Goal: Transaction & Acquisition: Purchase product/service

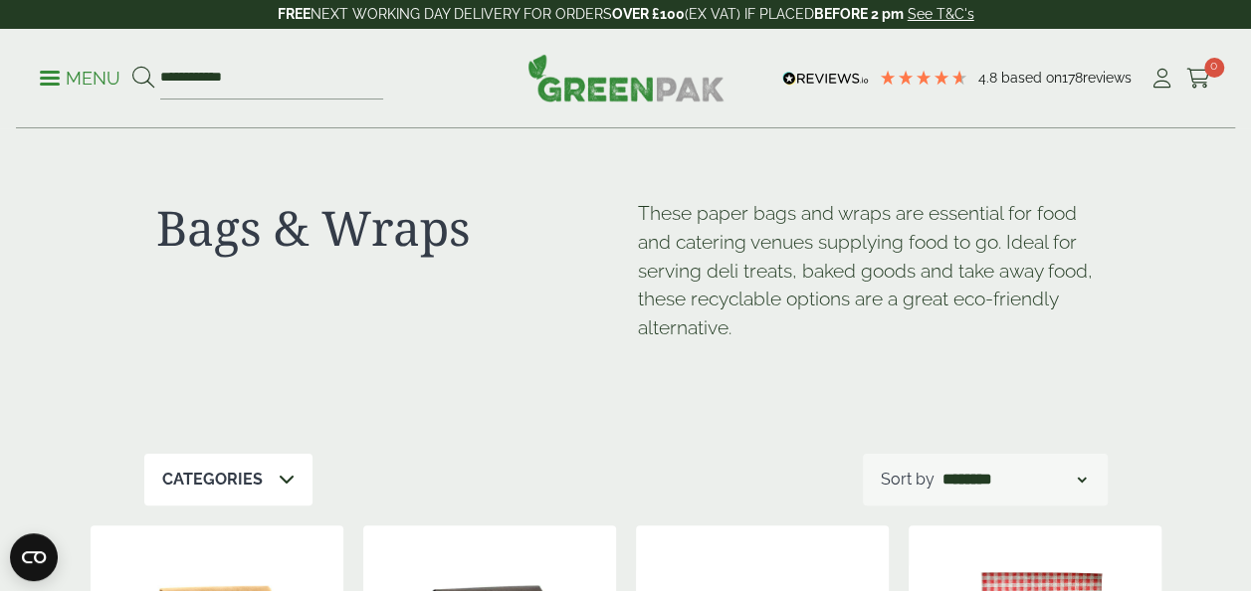
click at [52, 73] on link "Menu" at bounding box center [80, 77] width 81 height 20
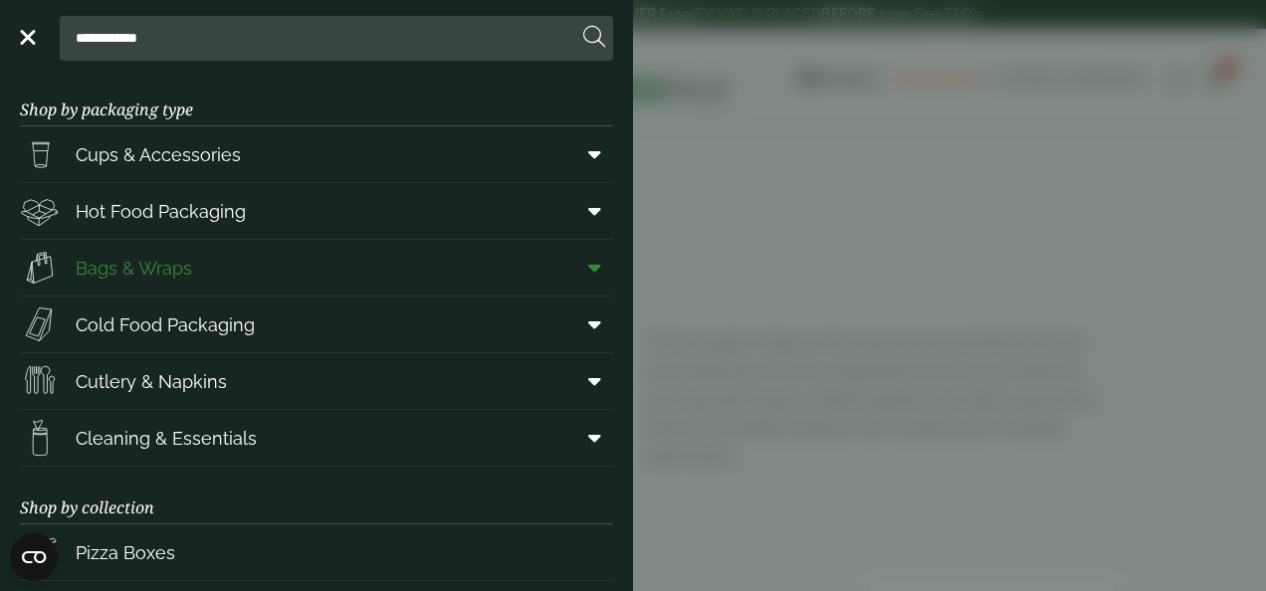
click at [152, 279] on span "Bags & Wraps" at bounding box center [134, 268] width 116 height 27
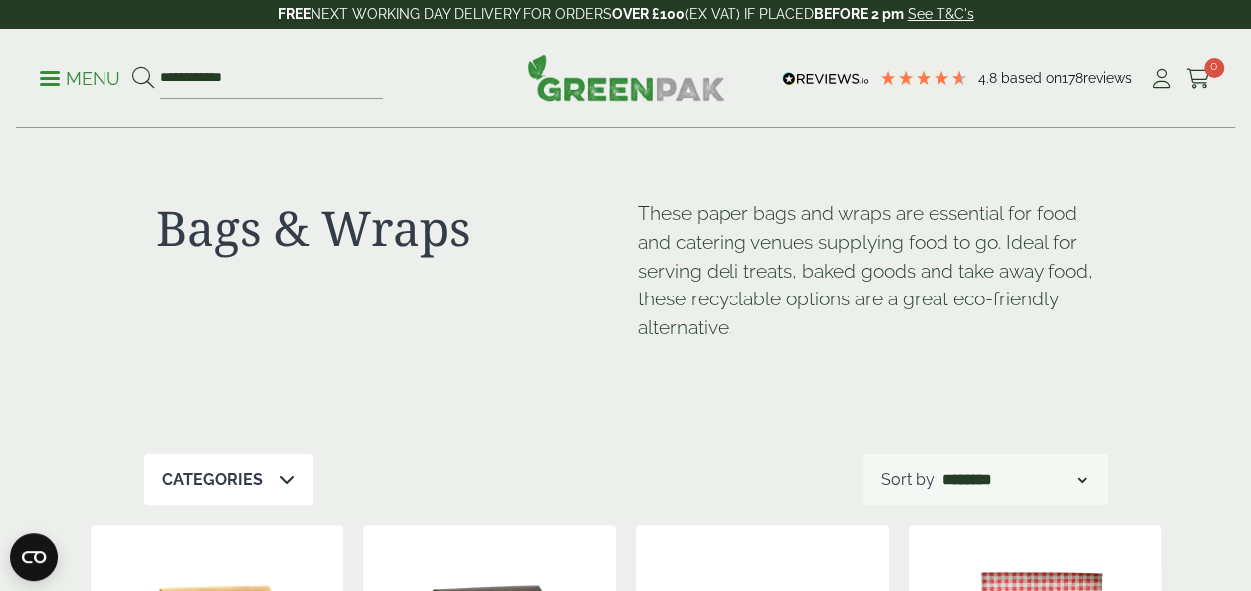
click at [55, 73] on link "Menu" at bounding box center [80, 77] width 81 height 20
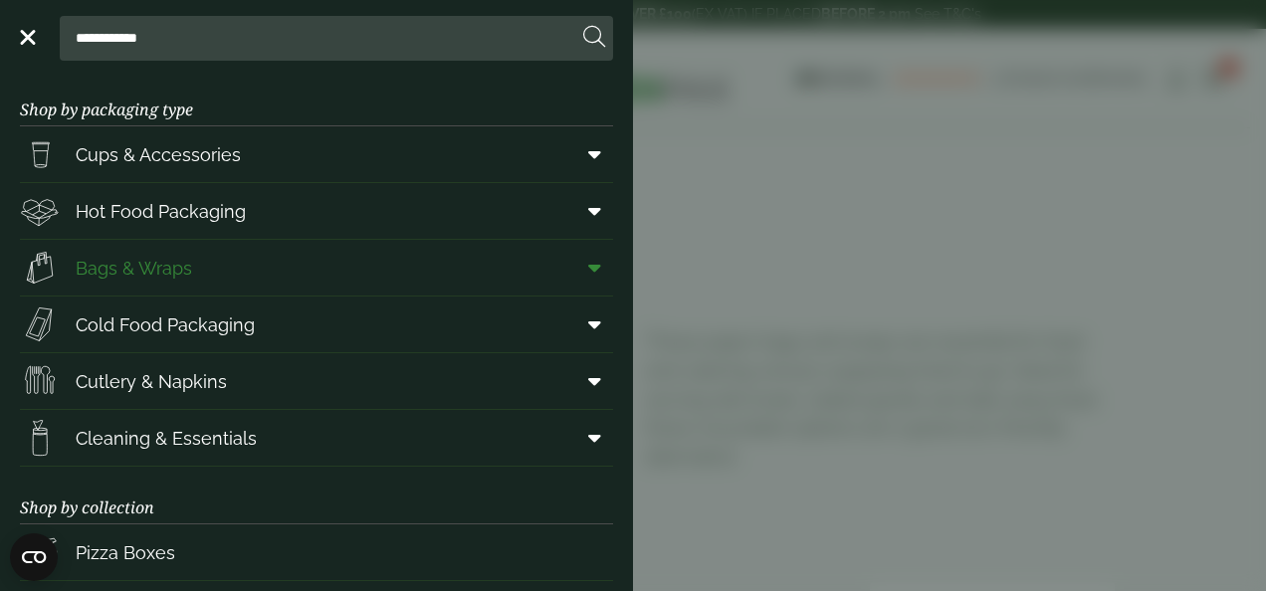
click at [588, 269] on icon at bounding box center [594, 268] width 13 height 20
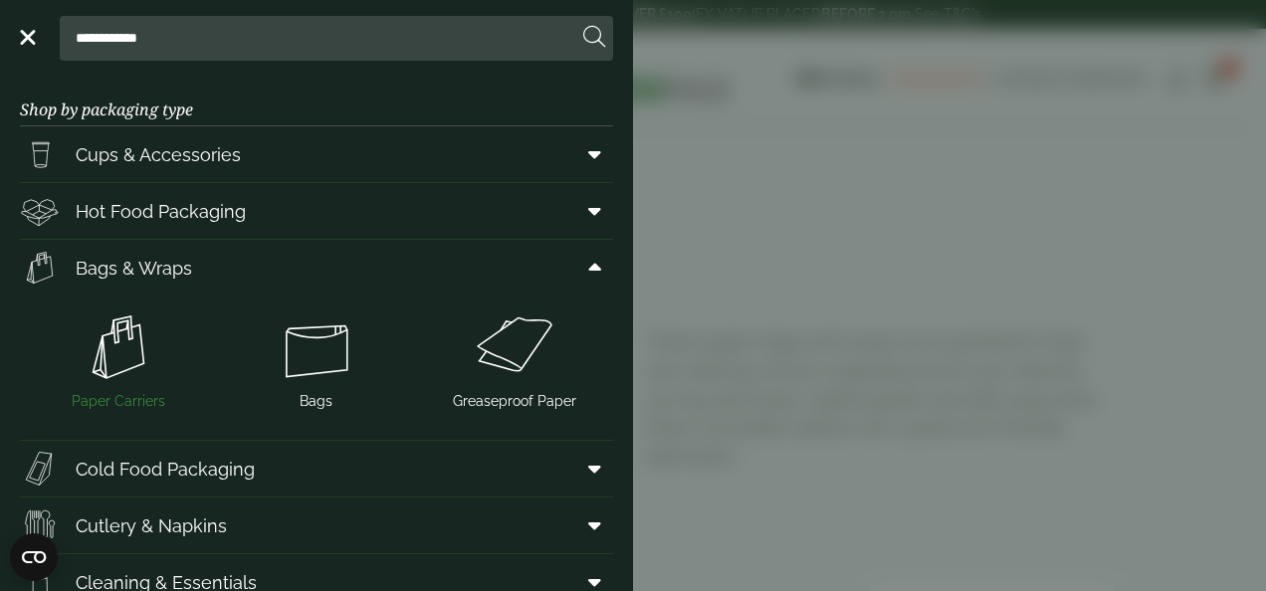
click at [115, 364] on img at bounding box center [119, 348] width 182 height 80
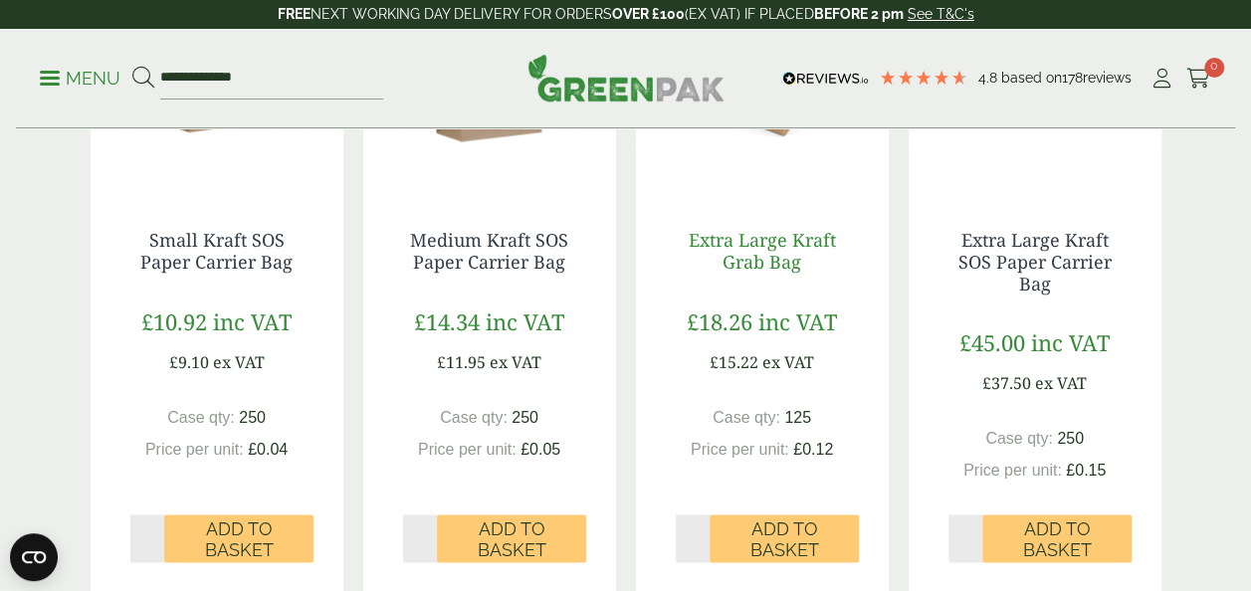
scroll to position [1173, 0]
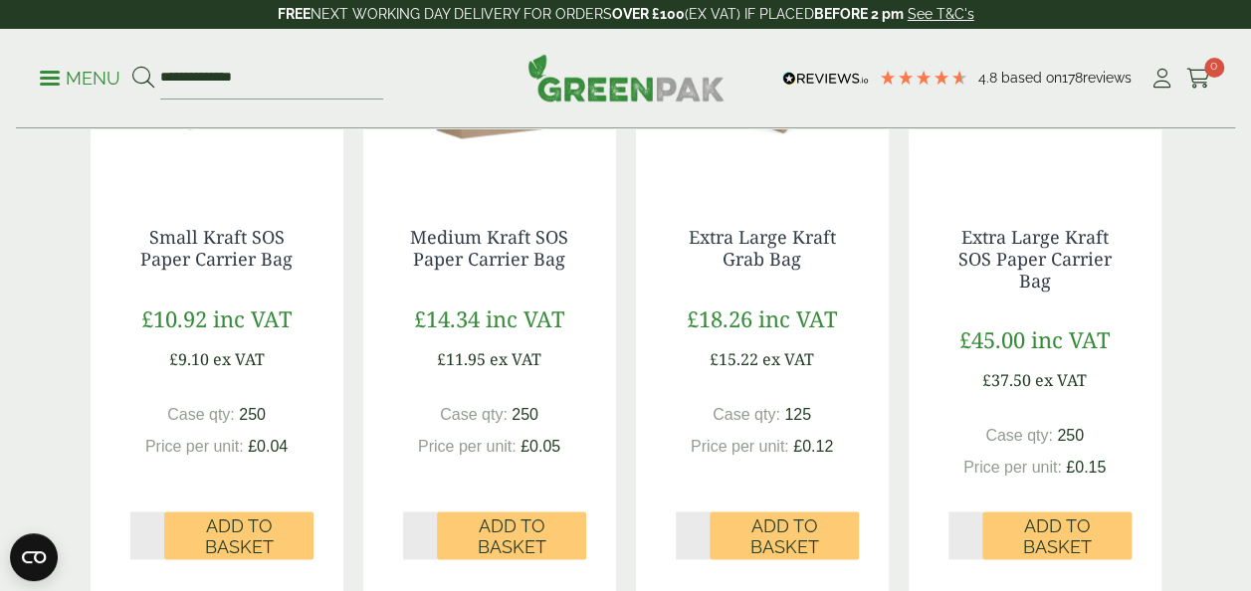
click at [705, 539] on input "*" at bounding box center [693, 536] width 35 height 48
click at [704, 533] on input "*" at bounding box center [693, 536] width 35 height 48
type input "*"
click at [704, 533] on input "*" at bounding box center [693, 536] width 35 height 48
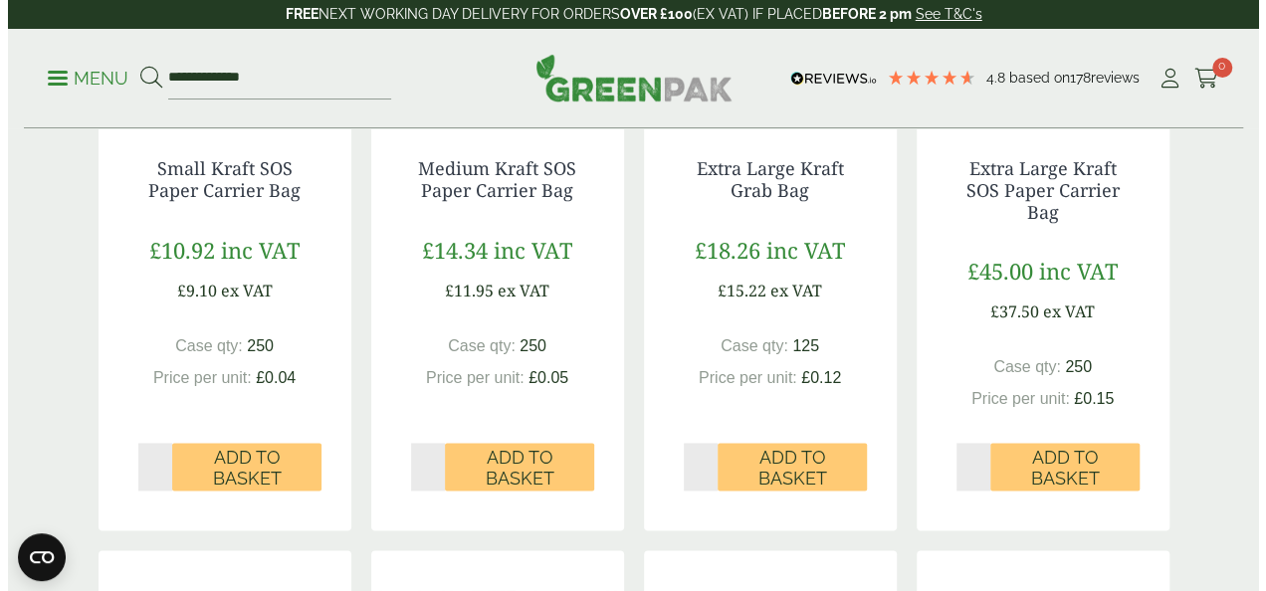
scroll to position [1243, 0]
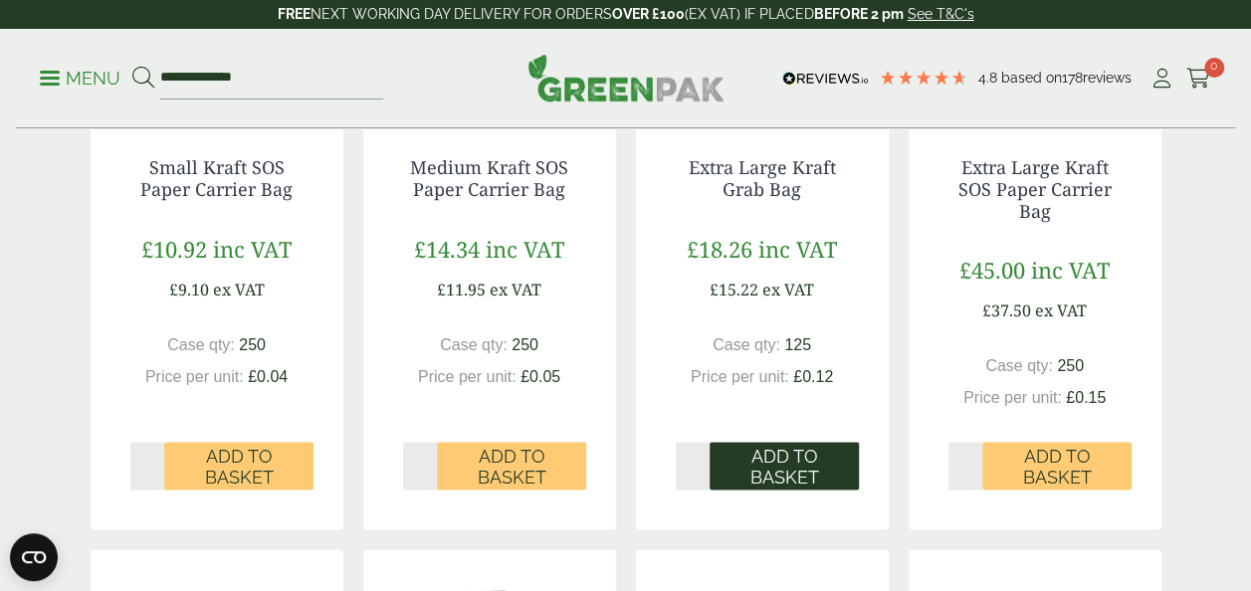
click at [796, 472] on span "Add to Basket" at bounding box center [784, 467] width 121 height 43
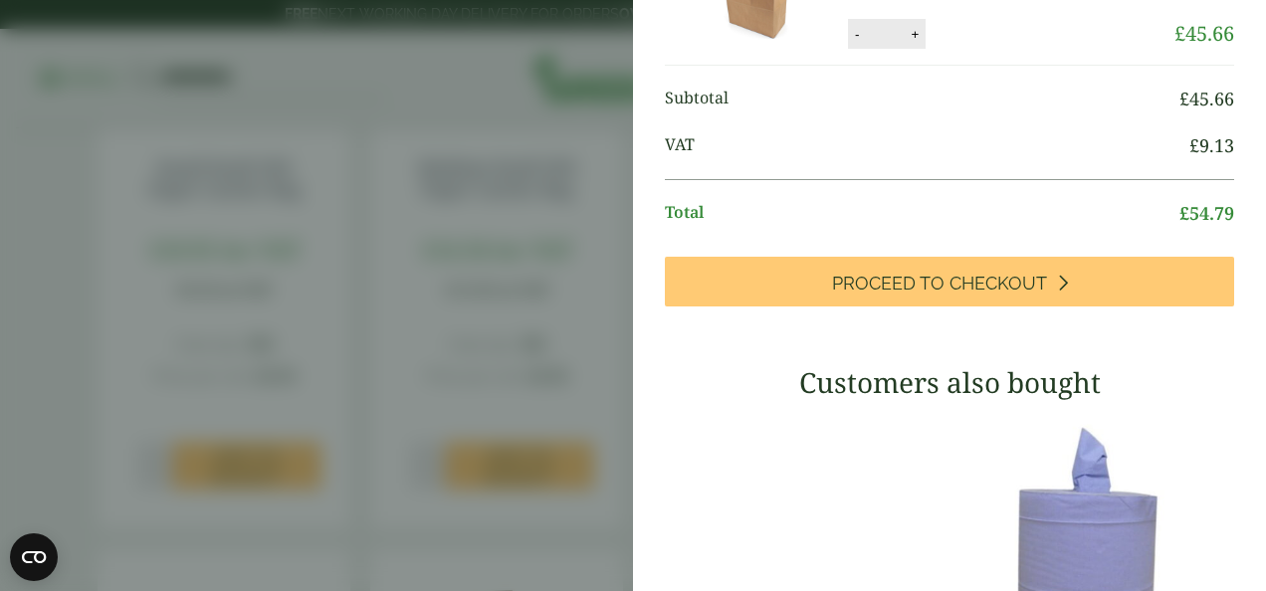
scroll to position [0, 0]
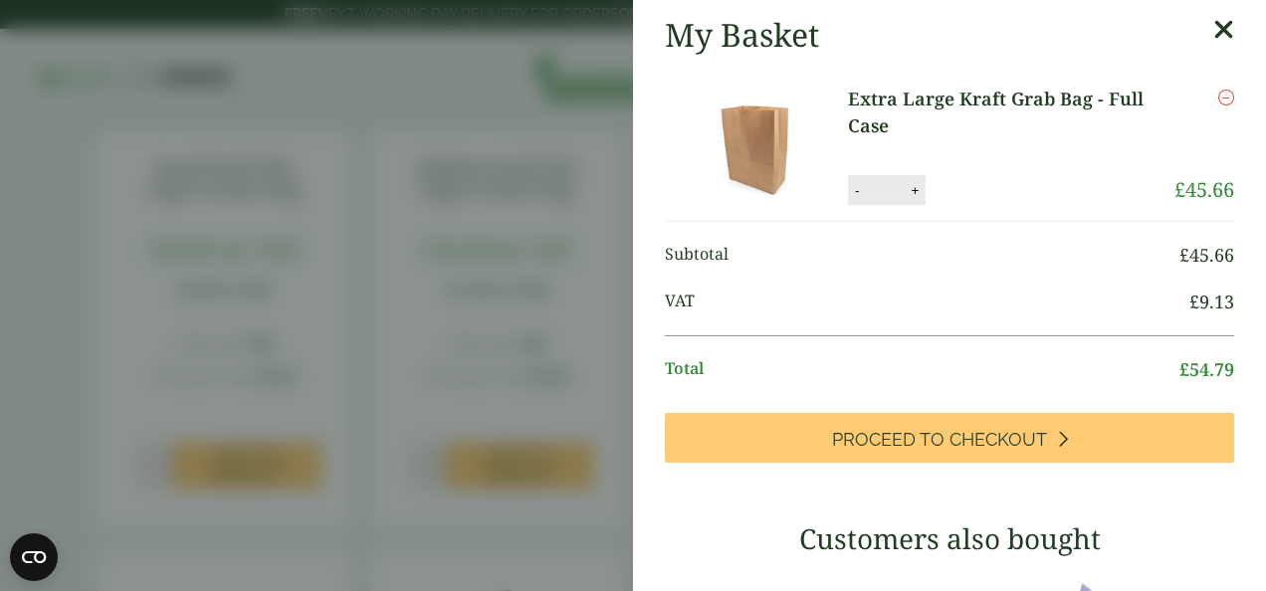
click at [913, 185] on button "+" at bounding box center [915, 190] width 20 height 17
type input "*"
click at [967, 185] on button "Update" at bounding box center [979, 191] width 100 height 30
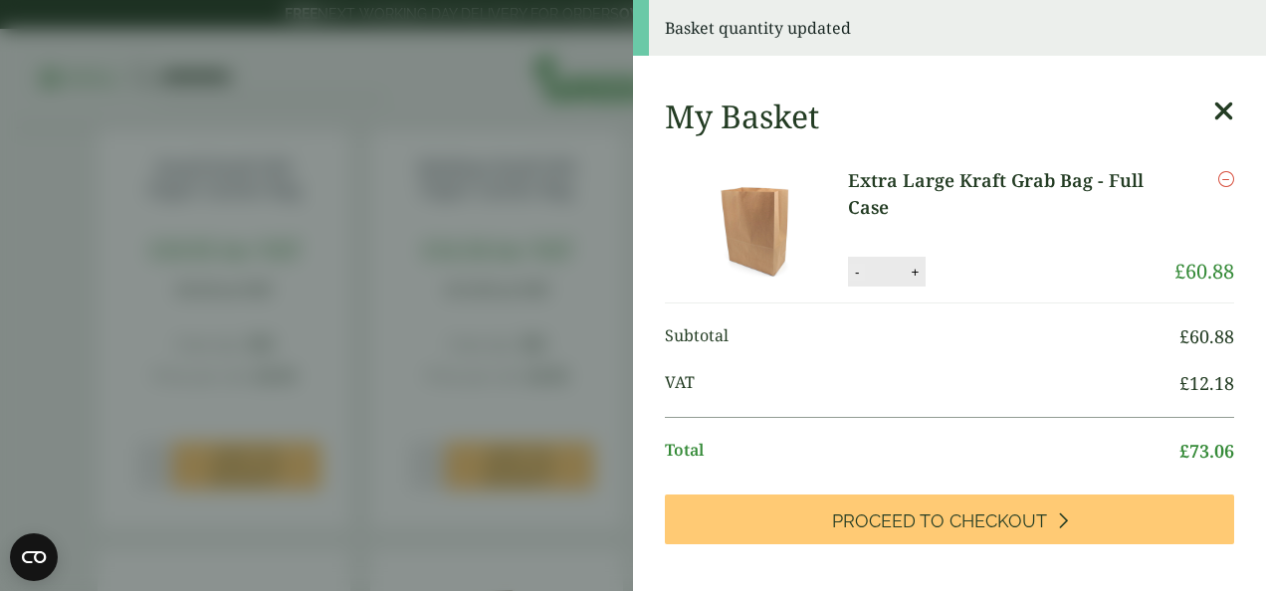
click at [851, 271] on button "-" at bounding box center [857, 272] width 16 height 17
type input "*"
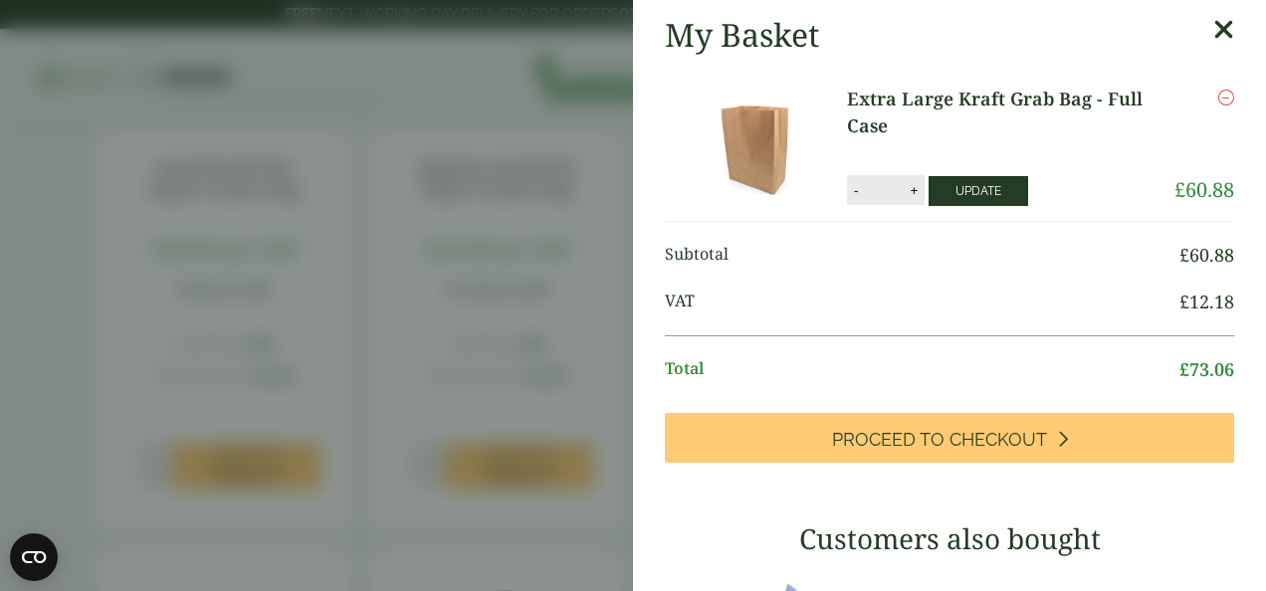
click at [947, 176] on button "Update" at bounding box center [979, 191] width 100 height 30
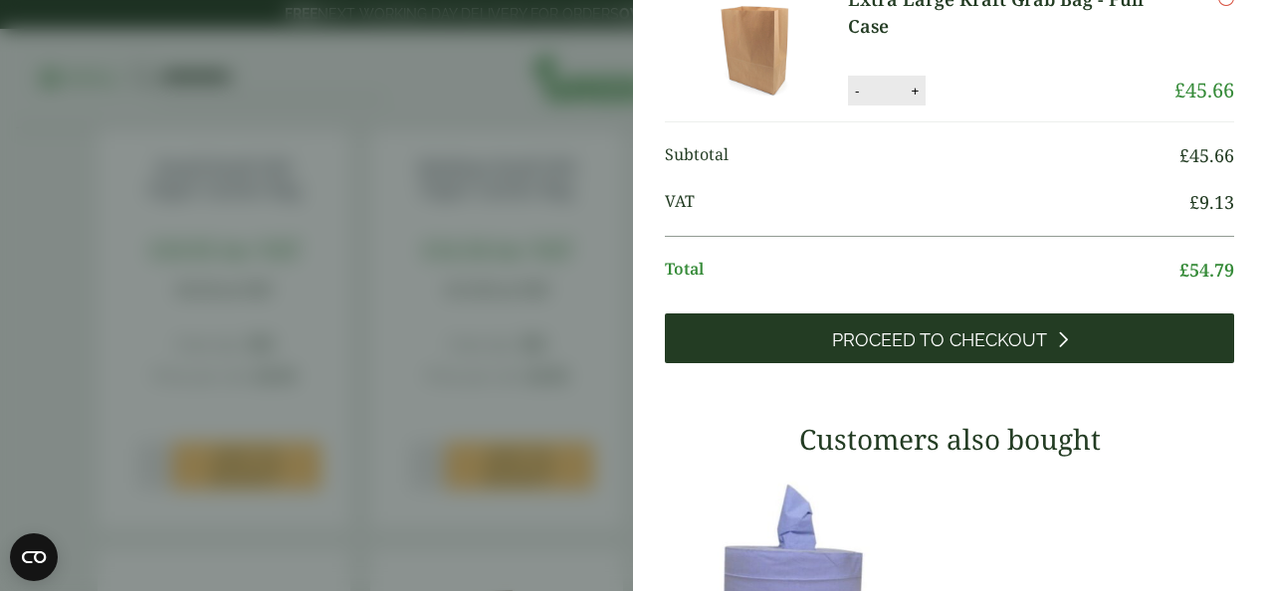
scroll to position [181, 0]
click at [940, 342] on span "Proceed to Checkout" at bounding box center [939, 340] width 215 height 22
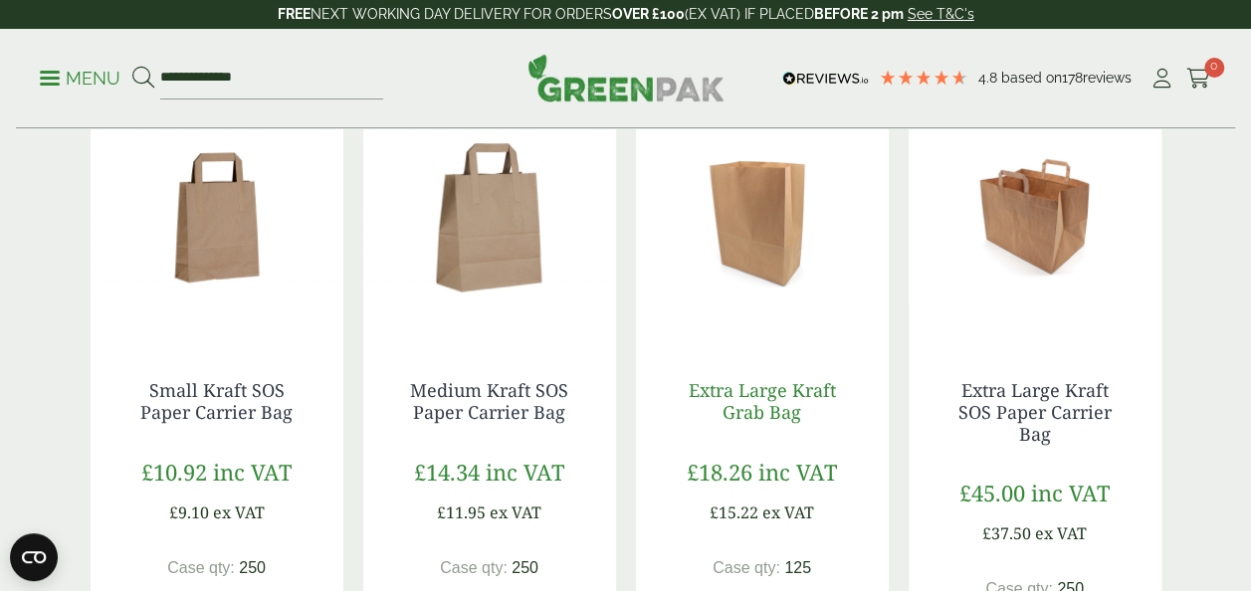
scroll to position [1022, 0]
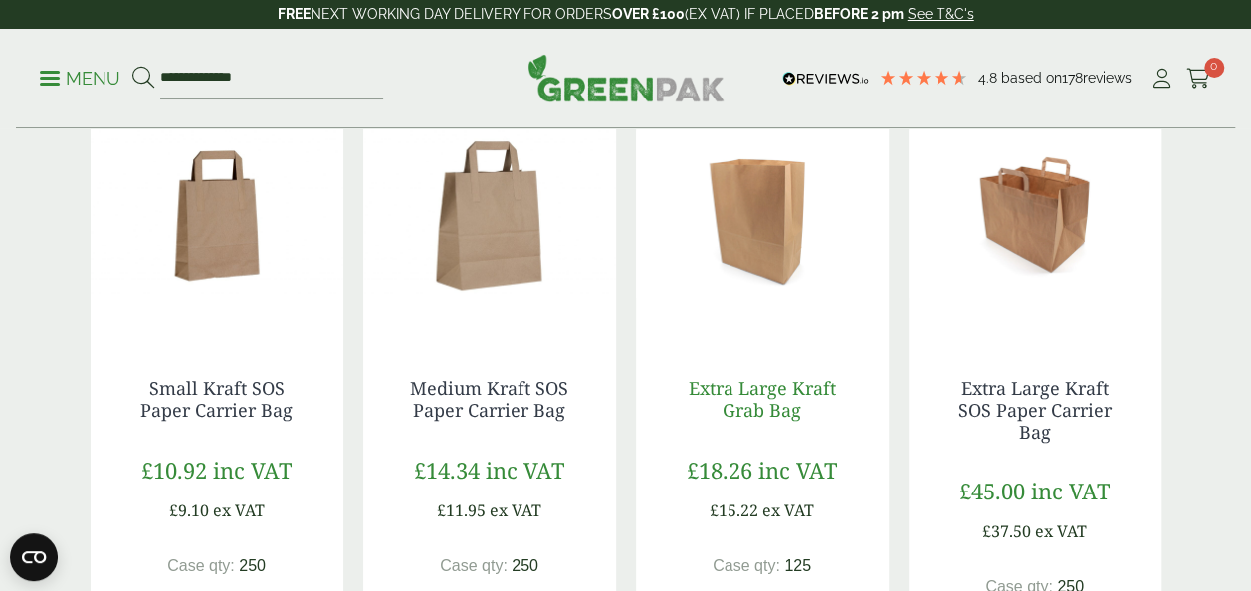
click at [778, 383] on link "Extra Large Kraft Grab Bag" at bounding box center [762, 399] width 147 height 46
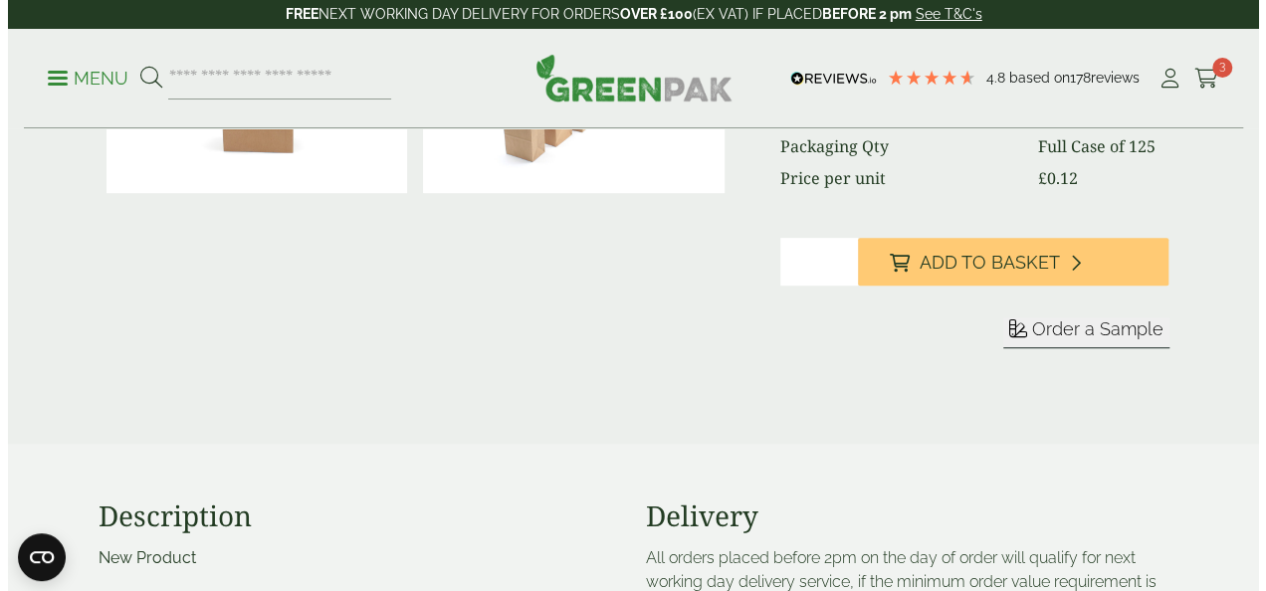
scroll to position [425, 0]
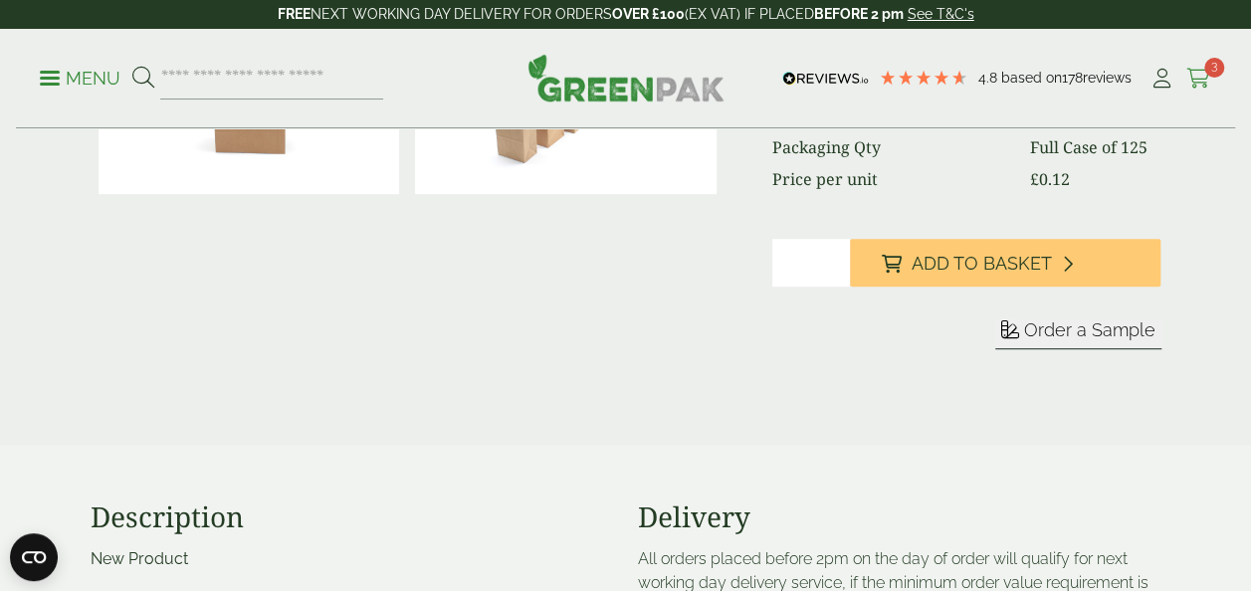
click at [1204, 76] on icon at bounding box center [1198, 79] width 25 height 20
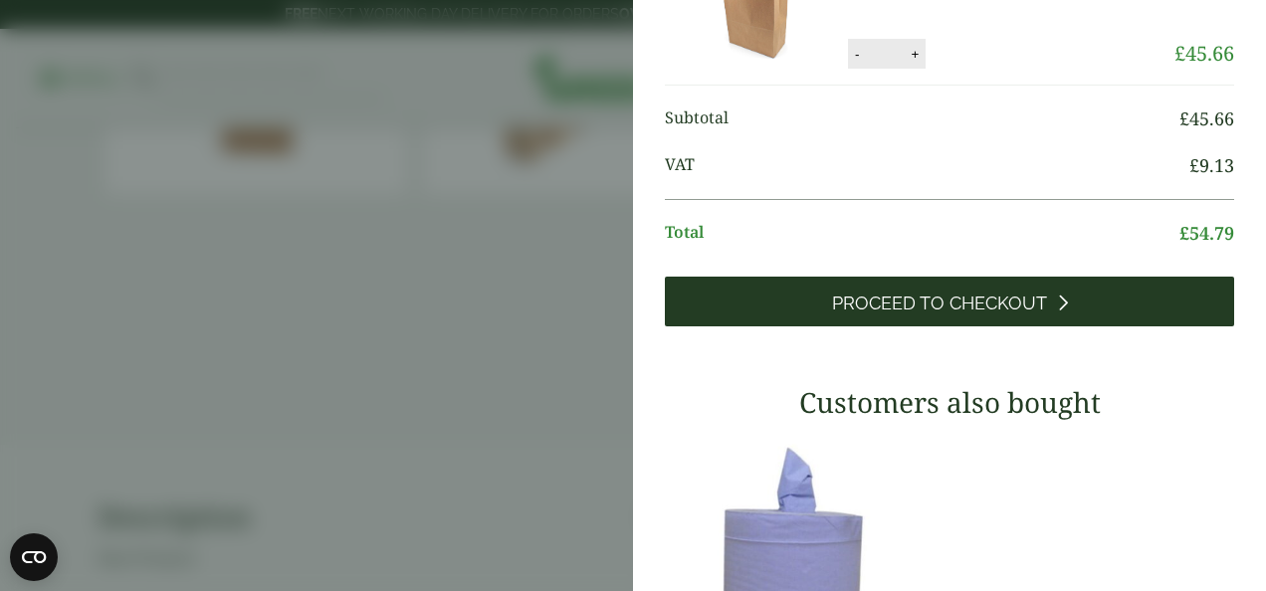
scroll to position [135, 0]
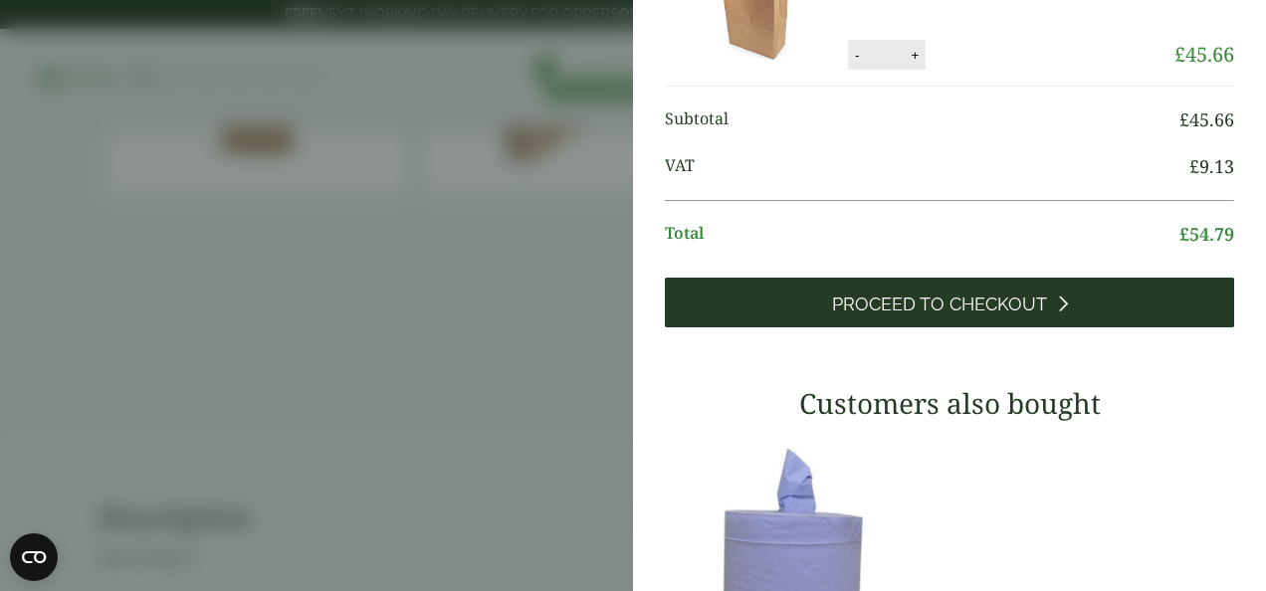
click at [993, 297] on span "Proceed to Checkout" at bounding box center [939, 305] width 215 height 22
